Goal: Task Accomplishment & Management: Manage account settings

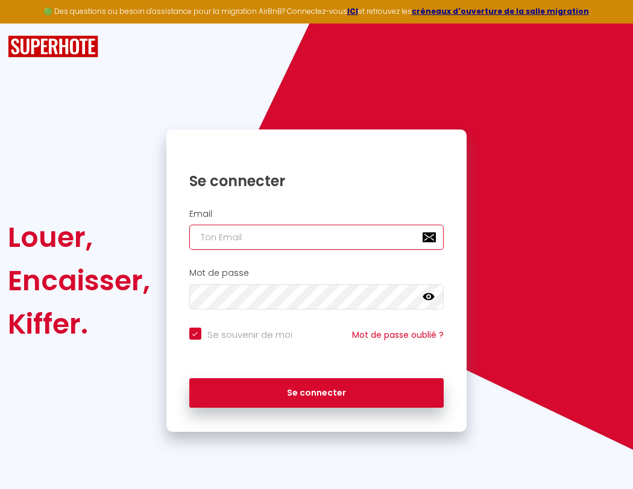
type input "s"
checkbox input "true"
type input "su"
checkbox input "true"
type input "sup"
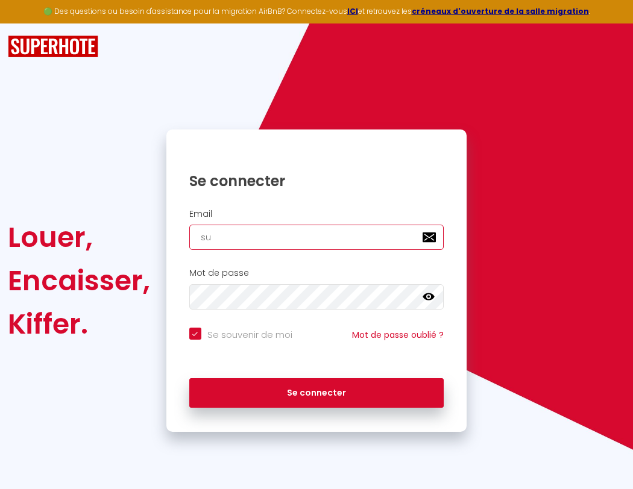
checkbox input "true"
type input "supe"
checkbox input "true"
type input "super"
checkbox input "true"
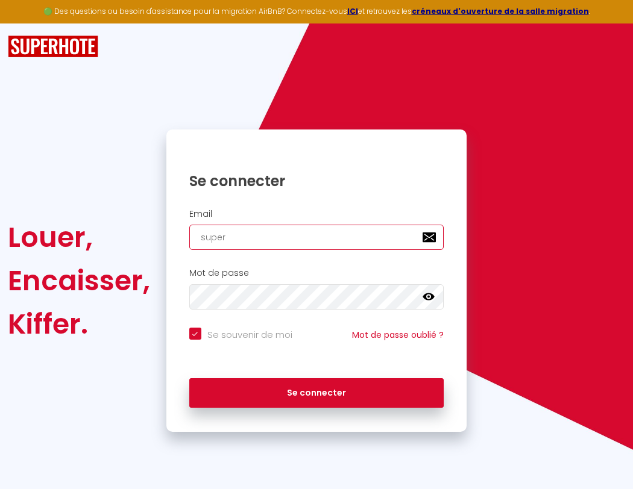
type input "superb"
checkbox input "true"
type input "superbo"
checkbox input "true"
type input "s"
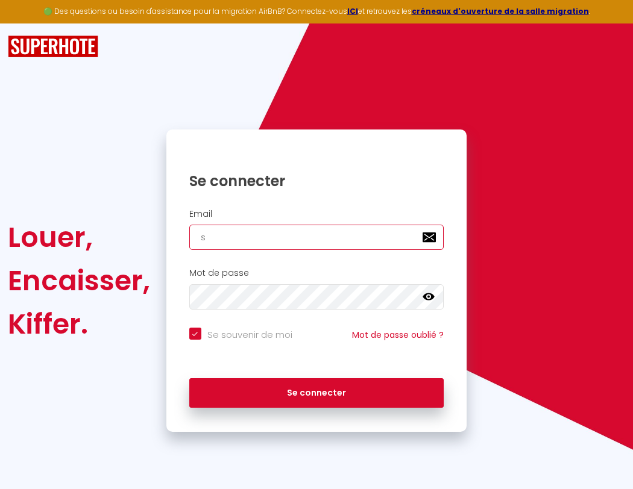
checkbox input "true"
type input "superbor"
checkbox input "true"
type input "su"
checkbox input "true"
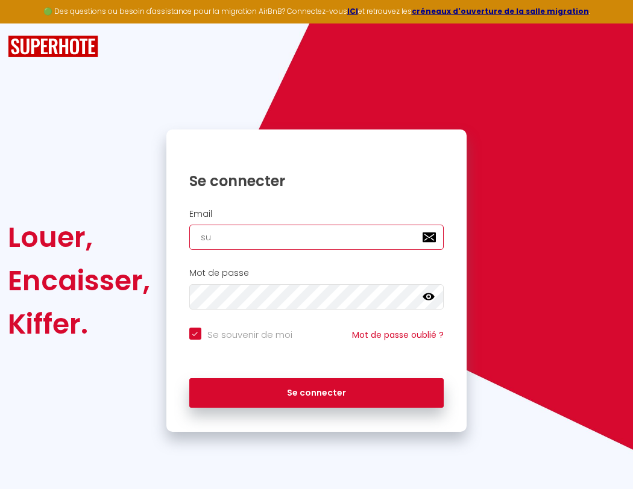
type input "superbord"
checkbox input "true"
type input "sup"
checkbox input "true"
type input "superborde"
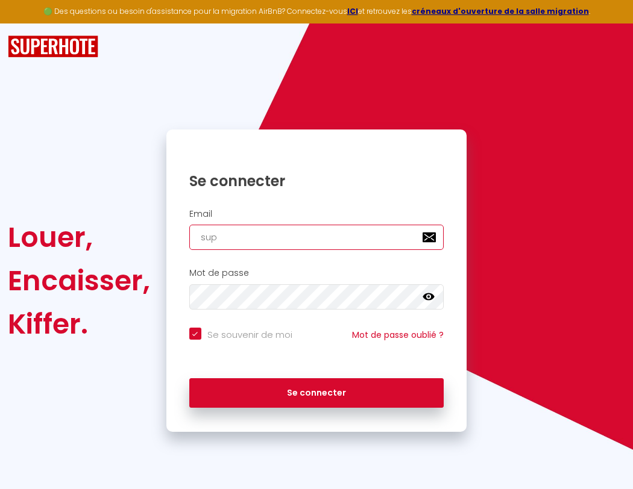
checkbox input "true"
type input "supe"
checkbox input "true"
type input "superbordea"
checkbox input "true"
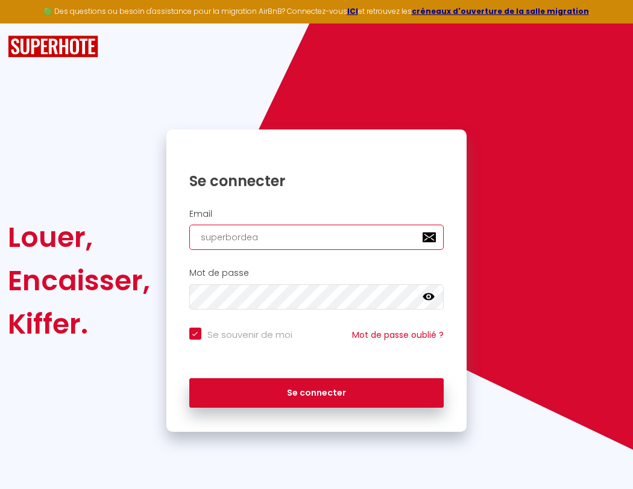
type input "super"
checkbox input "true"
type input "superbordeau"
checkbox input "true"
type input "superb"
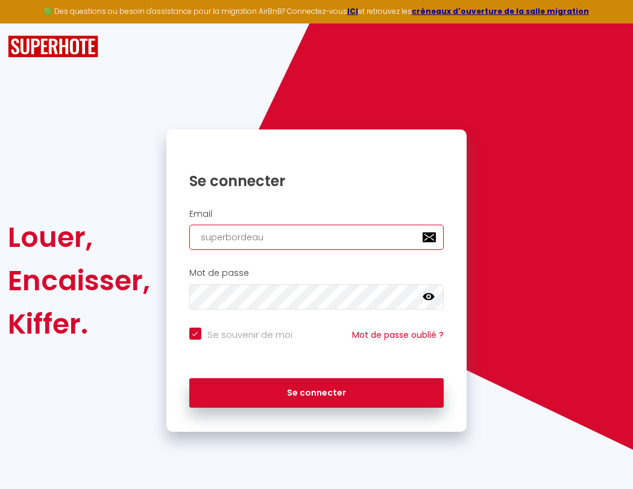
checkbox input "true"
type input "superbordeaux"
checkbox input "true"
type input "s"
checkbox input "true"
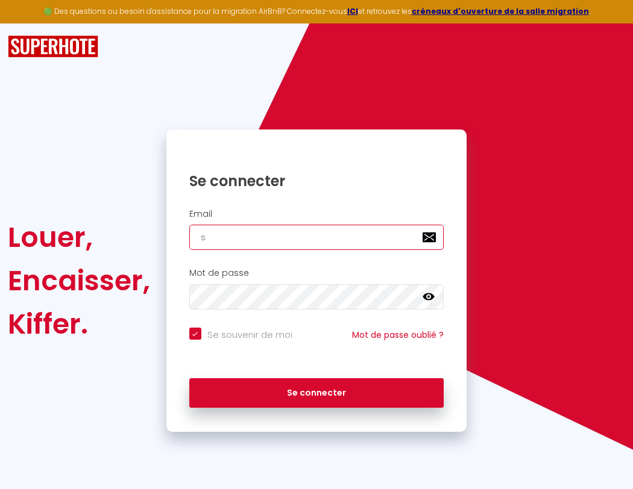
type input "superbo"
checkbox input "true"
type input "superbordeaux@"
checkbox input "true"
type input "superbor"
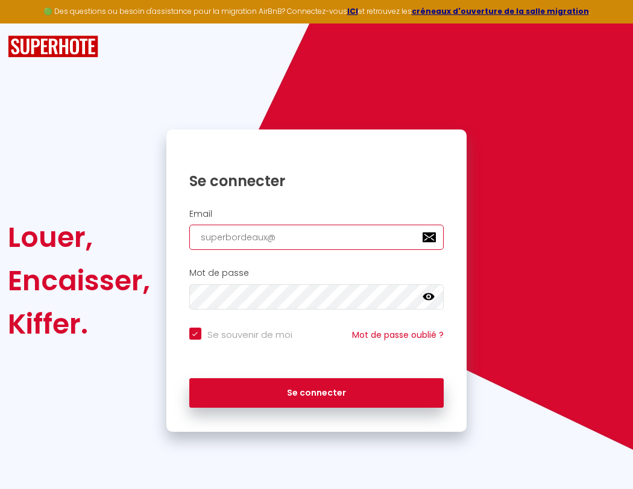
checkbox input "true"
type input "superbordeaux@g"
checkbox input "true"
type input "superbord"
checkbox input "true"
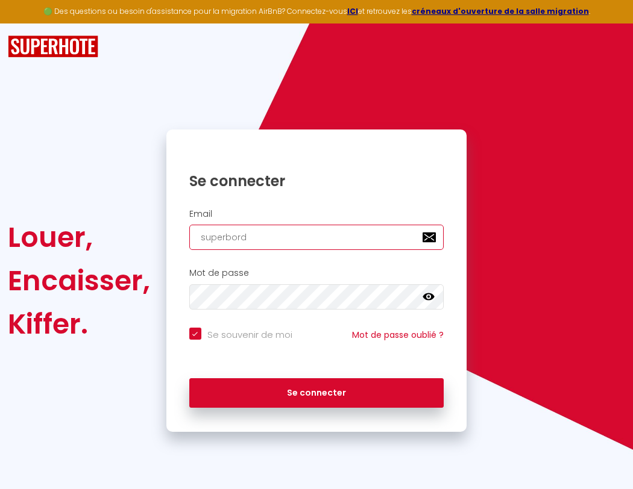
type input "superbordeaux@gm"
checkbox input "true"
type input "superborde"
checkbox input "true"
type input "superbordeaux@gma"
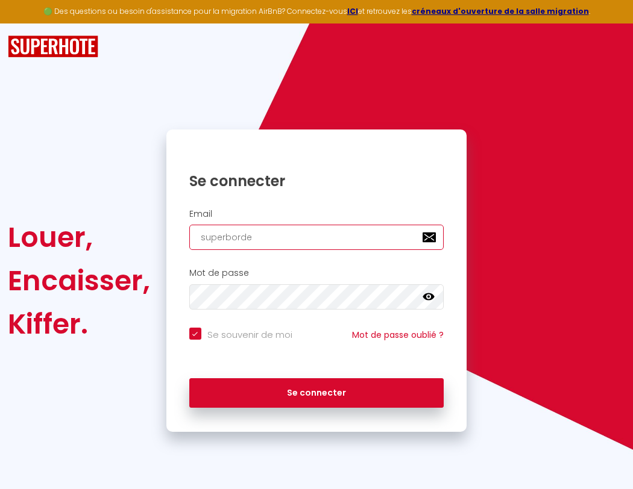
checkbox input "true"
type input "superbordea"
checkbox input "true"
type input "superbordeaux@gmai"
checkbox input "true"
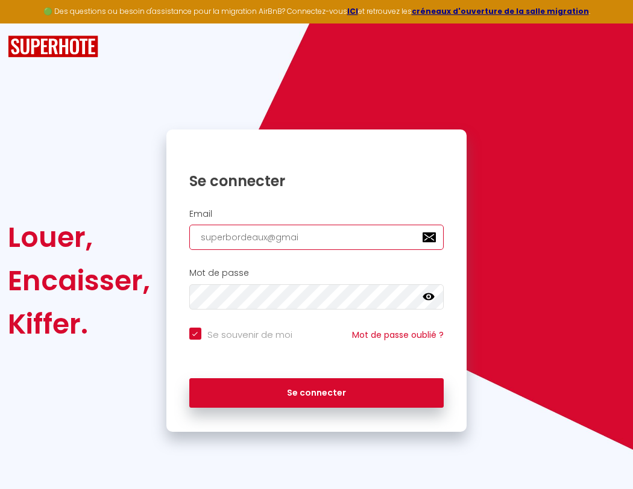
type input "superbordeau"
checkbox input "true"
type input "[EMAIL_ADDRESS]"
checkbox input "true"
